Goal: Navigation & Orientation: Understand site structure

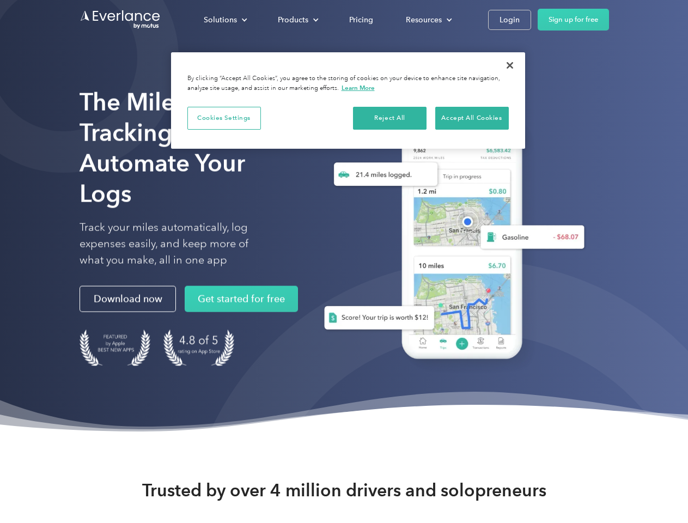
click at [225, 20] on div "Solutions" at bounding box center [220, 20] width 33 height 14
click at [297, 20] on div "Products" at bounding box center [293, 20] width 31 height 14
click at [428, 20] on div "Resources" at bounding box center [424, 20] width 36 height 14
click at [224, 118] on button "Cookies Settings" at bounding box center [224, 118] width 74 height 23
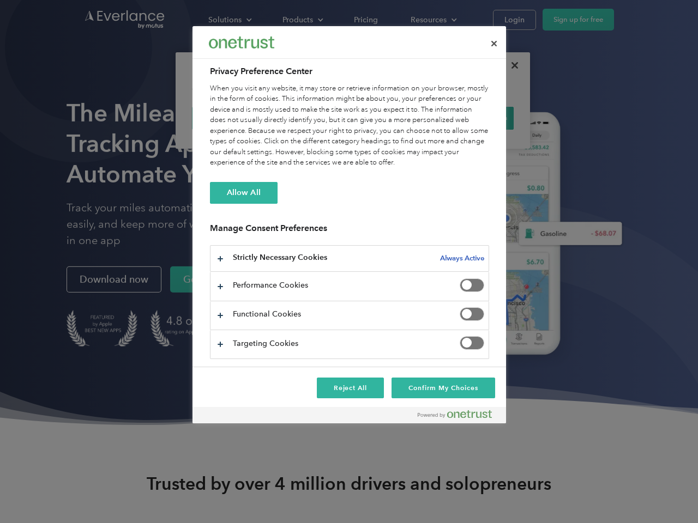
click at [390, 118] on div "When you visit any website, it may store or retrieve information on your browse…" at bounding box center [349, 125] width 279 height 85
click at [472, 118] on div "When you visit any website, it may store or retrieve information on your browse…" at bounding box center [349, 125] width 279 height 85
click at [510, 65] on div at bounding box center [349, 261] width 698 height 523
